Goal: Task Accomplishment & Management: Use online tool/utility

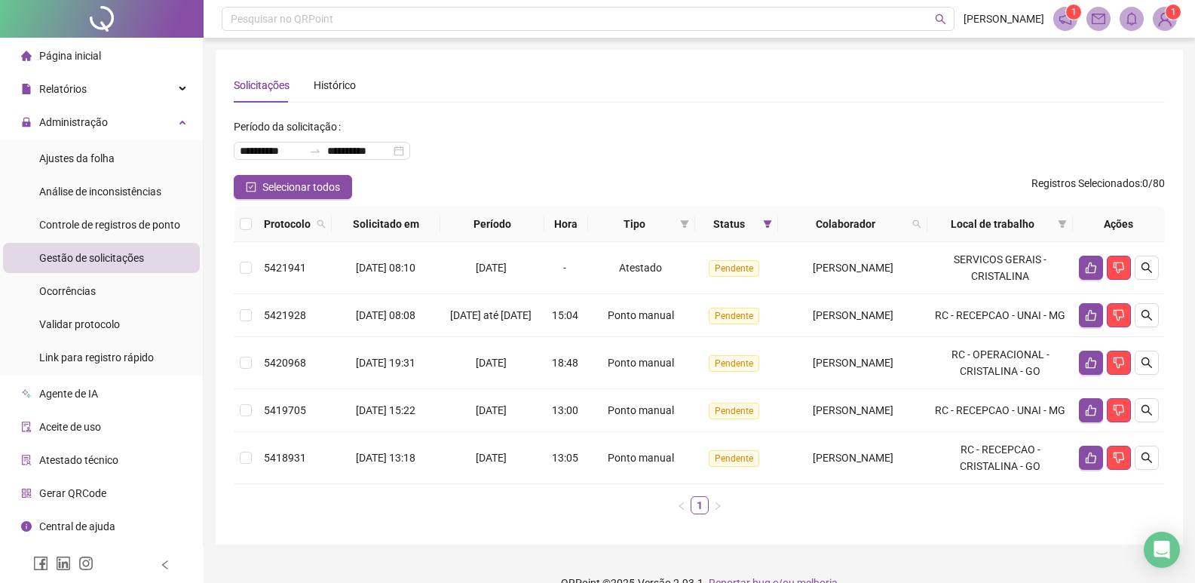
click at [124, 258] on span "Gestão de solicitações" at bounding box center [91, 258] width 105 height 12
click at [97, 119] on span "Administração" at bounding box center [73, 122] width 69 height 12
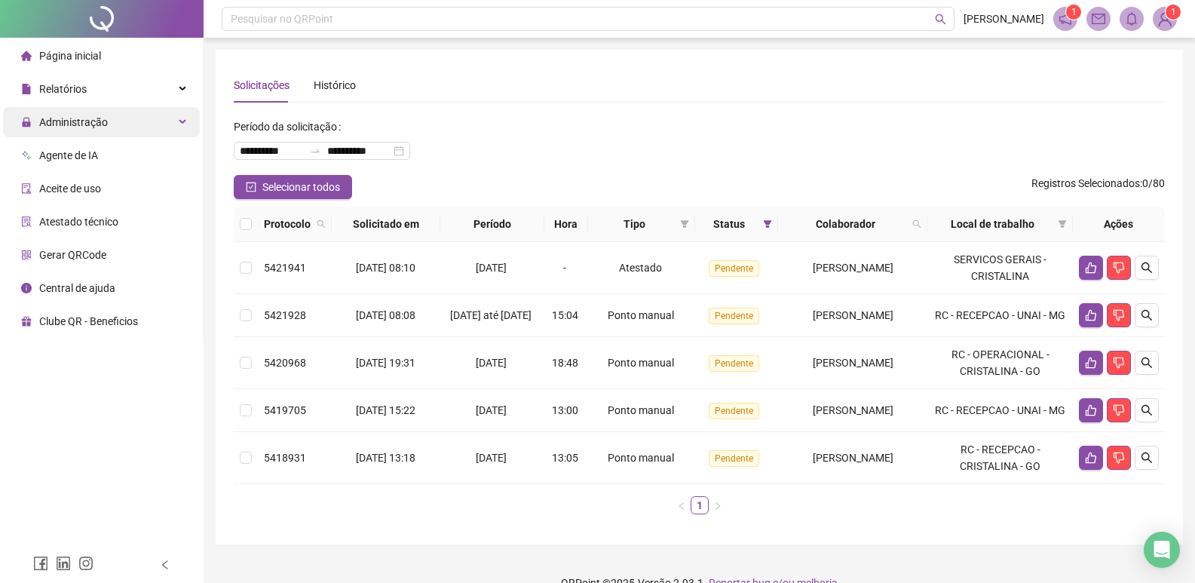
click at [94, 121] on span "Administração" at bounding box center [73, 122] width 69 height 12
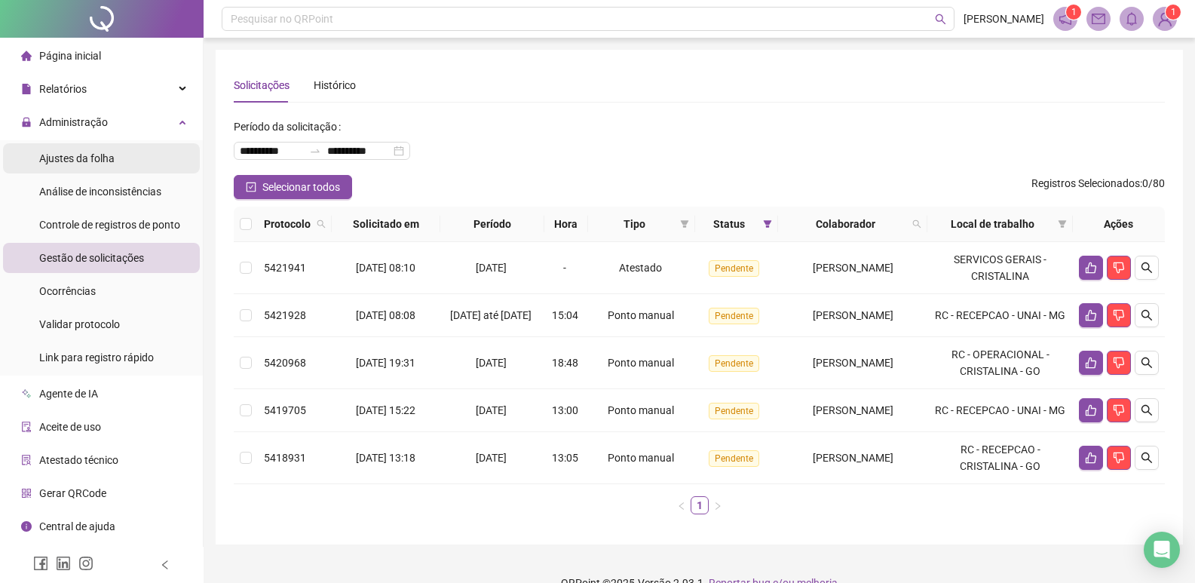
click at [85, 153] on span "Ajustes da folha" at bounding box center [76, 158] width 75 height 12
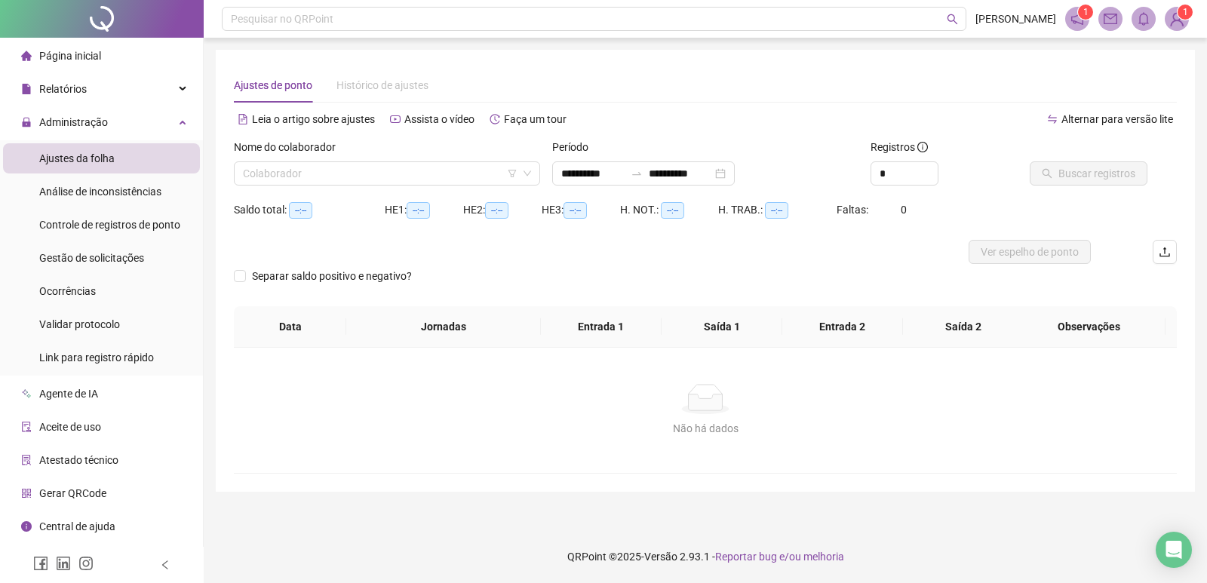
type input "**********"
click at [315, 175] on input "search" at bounding box center [380, 173] width 275 height 23
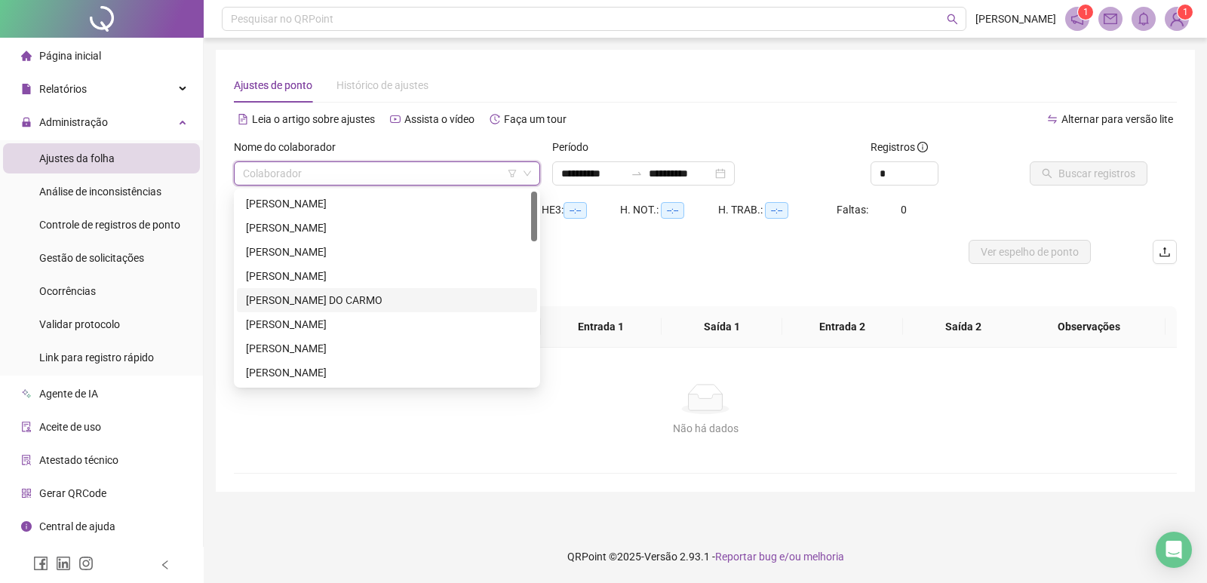
click at [295, 302] on div "[PERSON_NAME] DO CARMO" at bounding box center [387, 300] width 282 height 17
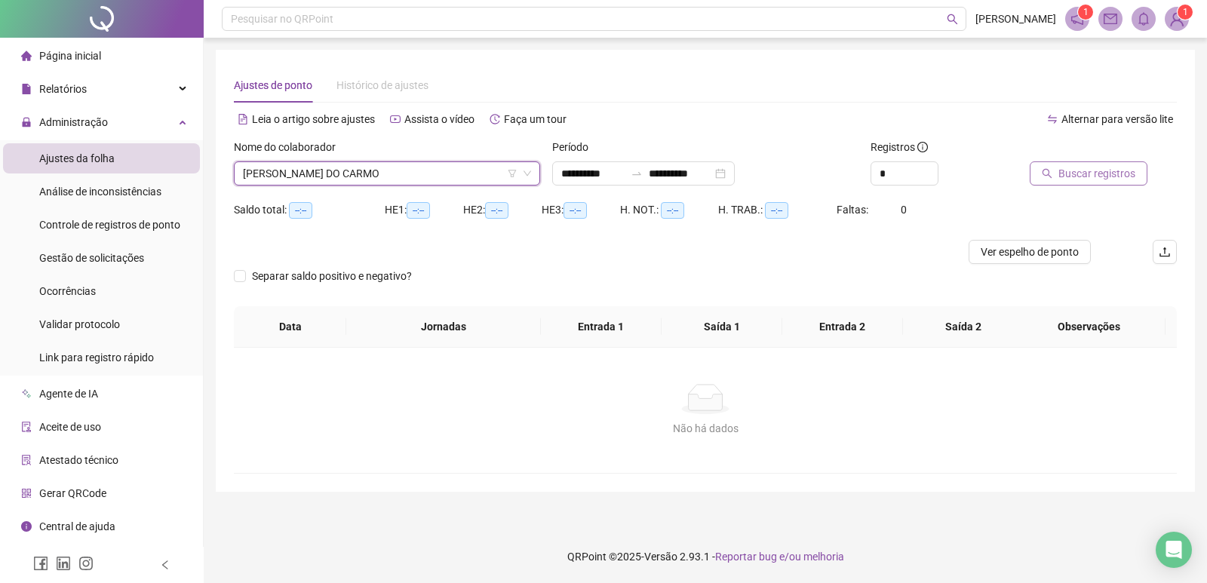
click at [1095, 172] on span "Buscar registros" at bounding box center [1096, 173] width 77 height 17
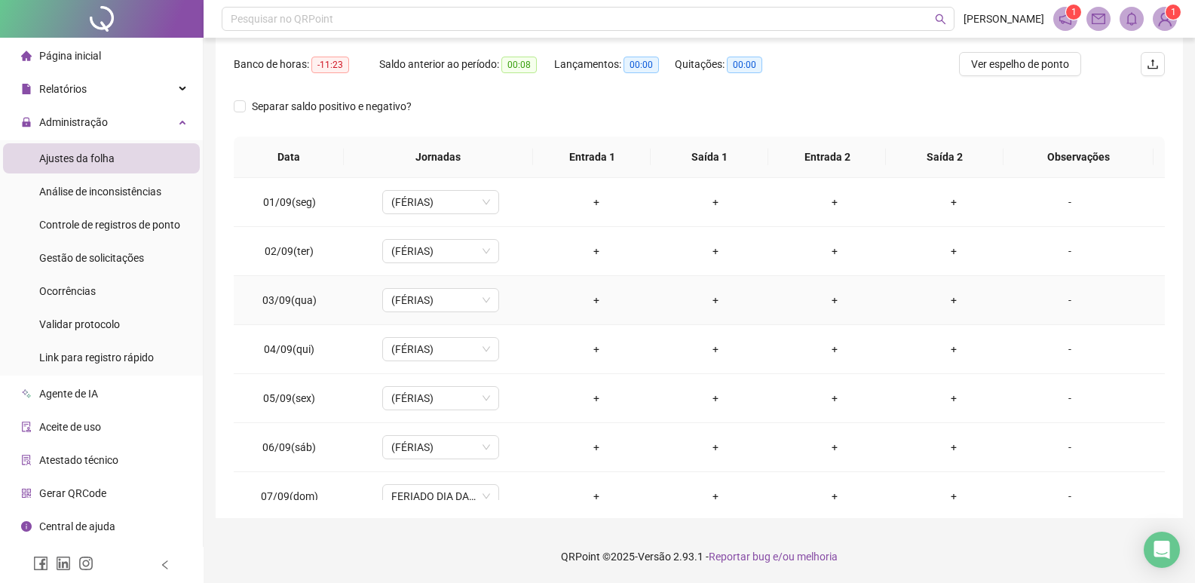
scroll to position [155, 0]
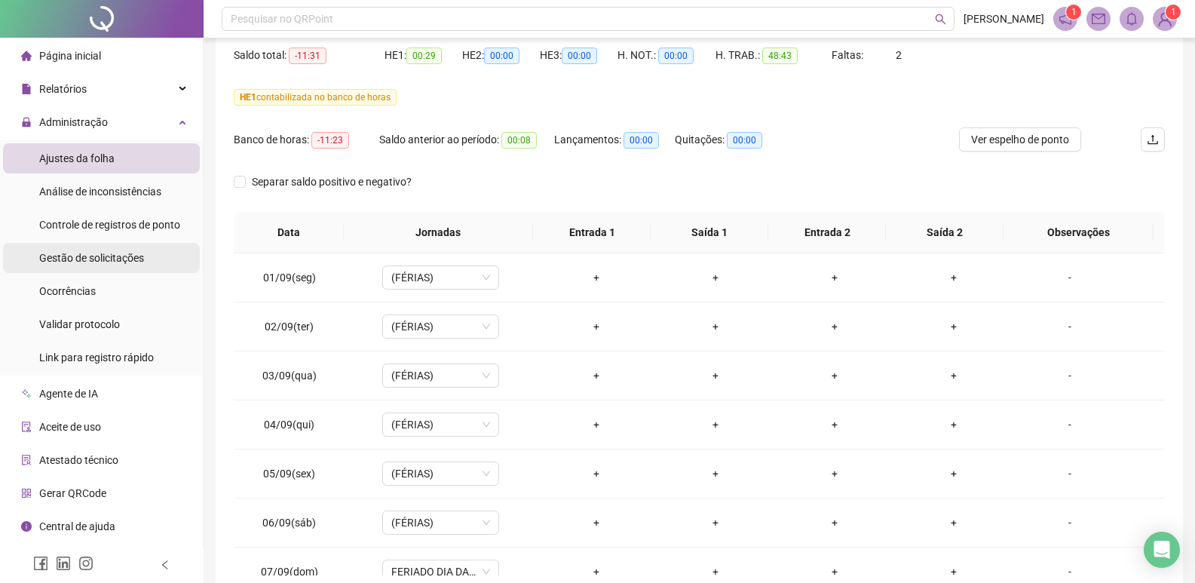
click at [95, 257] on span "Gestão de solicitações" at bounding box center [91, 258] width 105 height 12
